Goal: Transaction & Acquisition: Purchase product/service

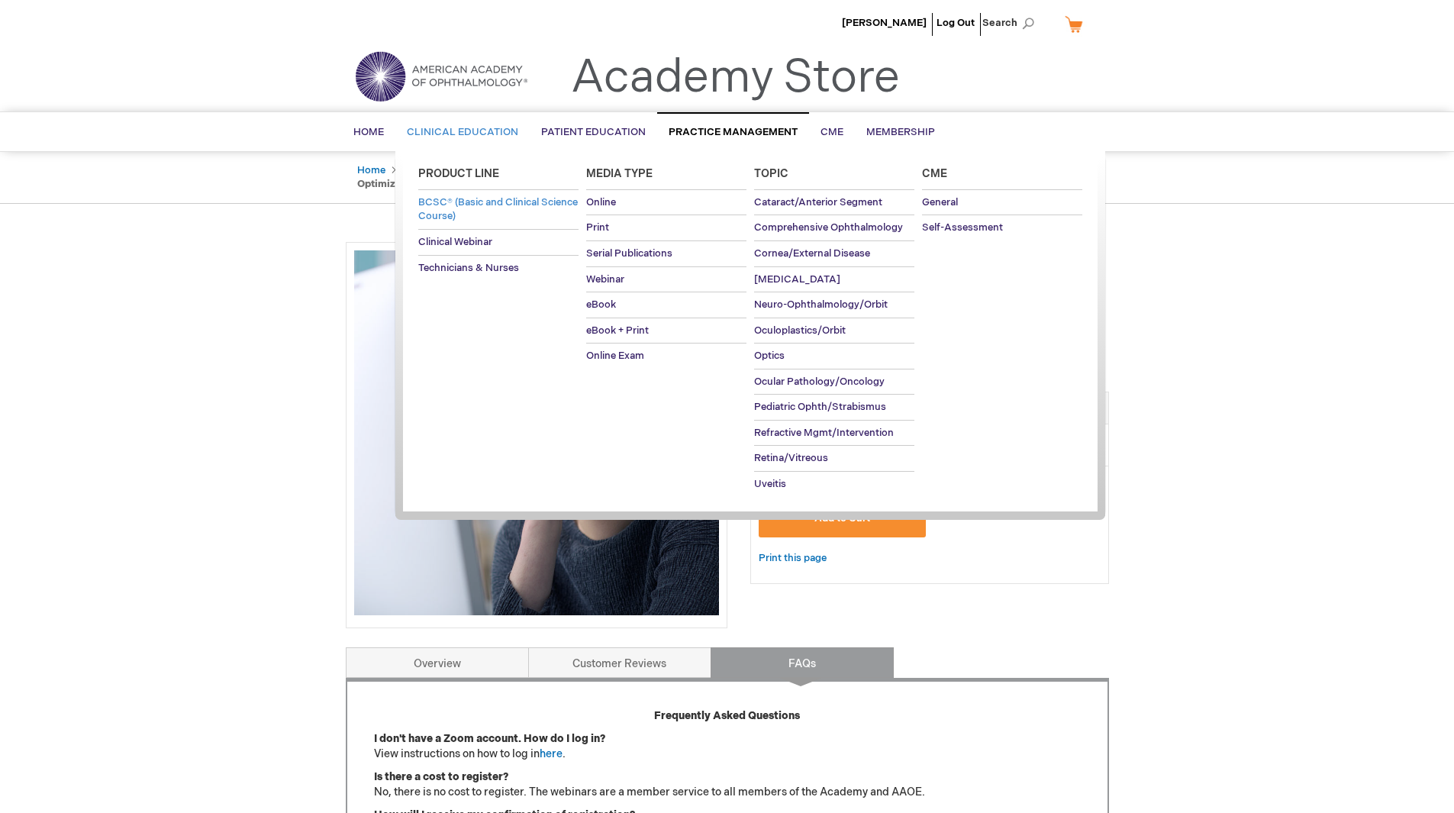
click at [447, 202] on span "BCSC® (Basic and Clinical Science Course)" at bounding box center [497, 209] width 159 height 27
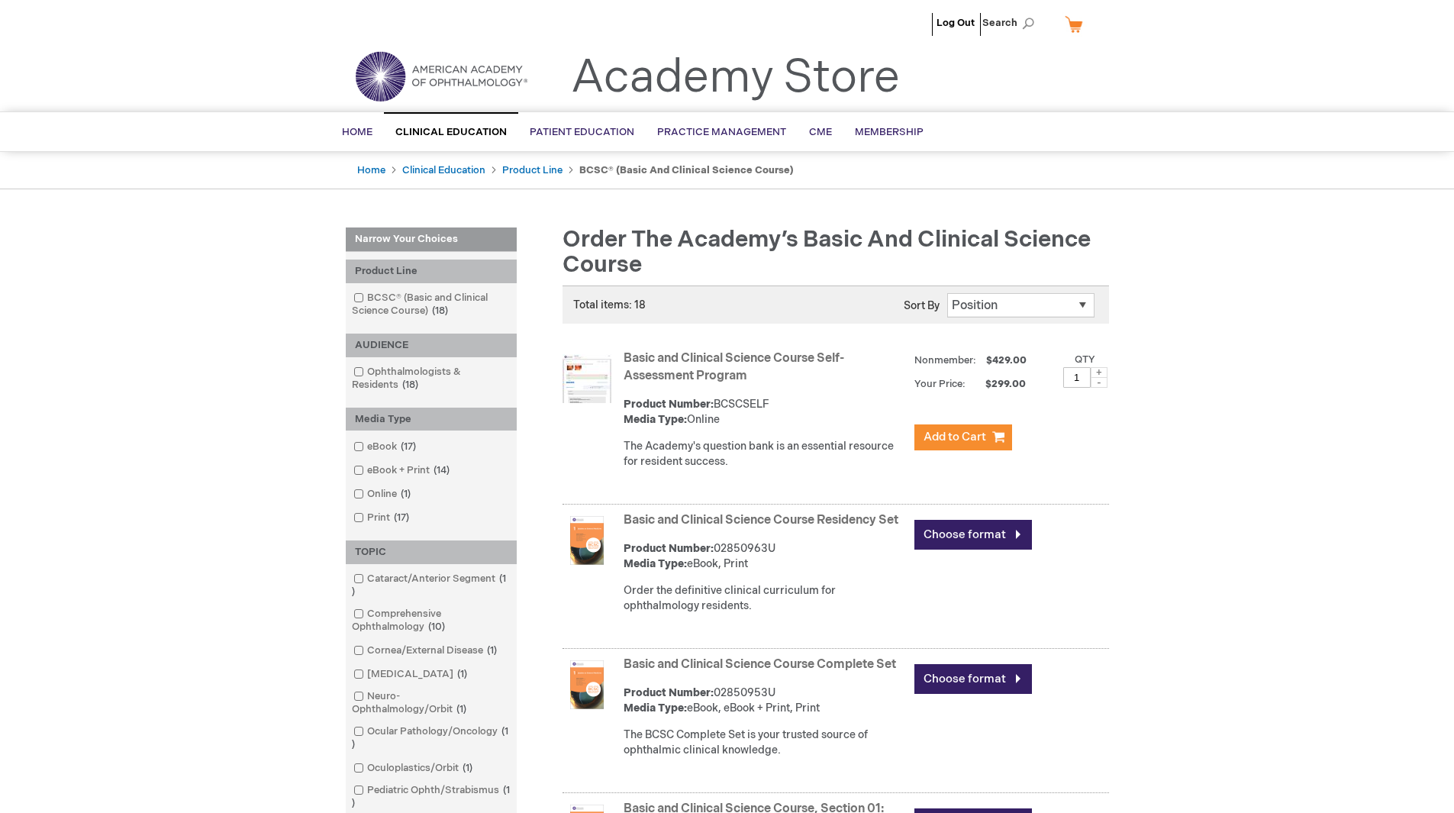
click at [716, 367] on strong "Basic and Clinical Science Course Self-Assessment Program" at bounding box center [764, 367] width 283 height 35
click at [676, 378] on link "Basic and Clinical Science Course Self-Assessment Program" at bounding box center [733, 367] width 221 height 32
